Goal: Transaction & Acquisition: Purchase product/service

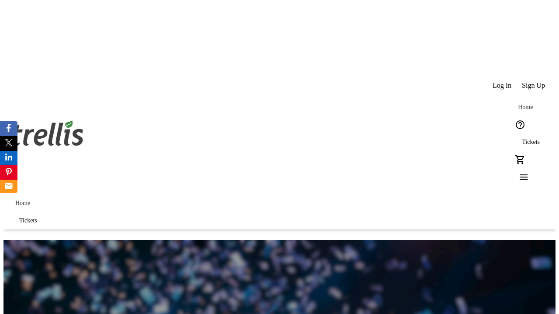
click at [521, 139] on span "Tickets" at bounding box center [530, 142] width 18 height 7
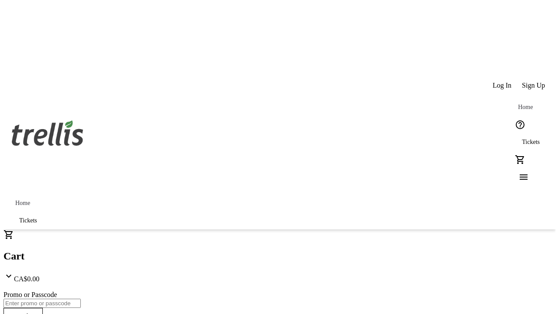
type input "1"
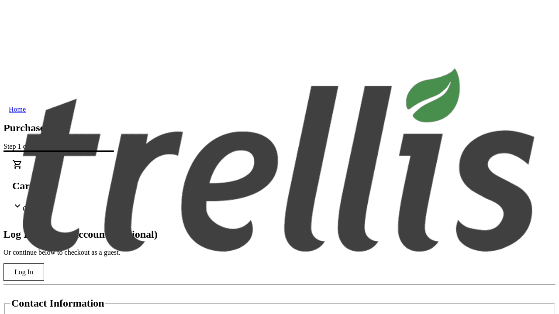
type input "[PERSON_NAME][EMAIL_ADDRESS][DOMAIN_NAME]"
type input "[PERSON_NAME]"
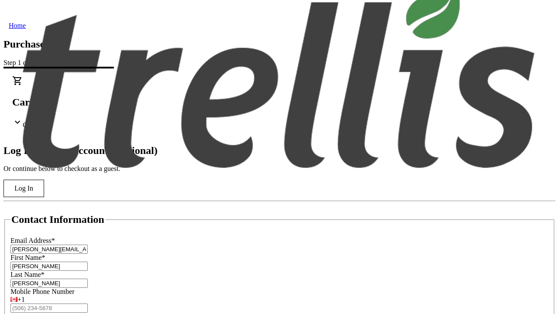
scroll to position [87, 0]
